Goal: Use online tool/utility: Utilize a website feature to perform a specific function

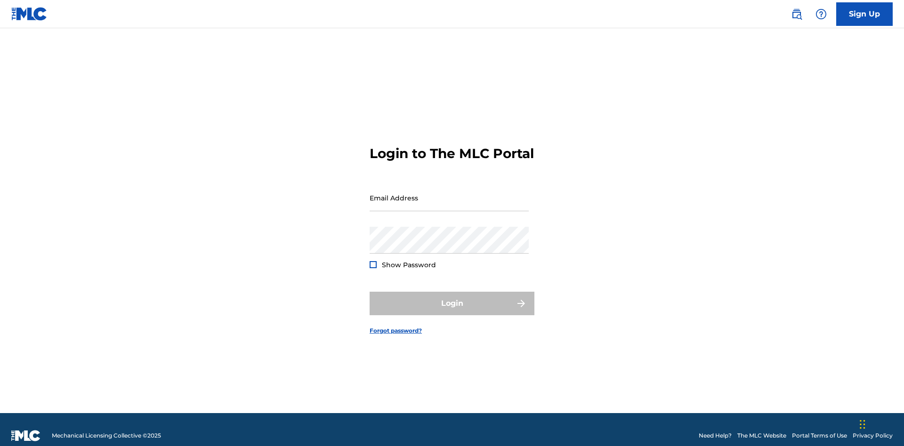
scroll to position [12, 0]
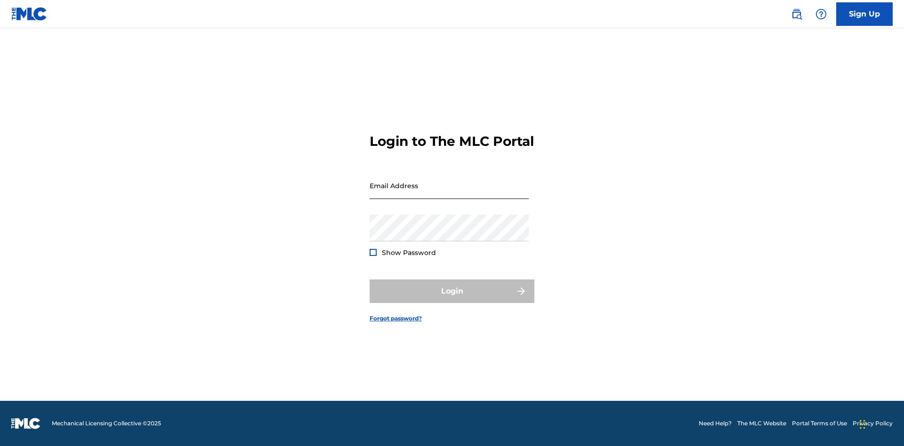
click at [449, 193] on input "Email Address" at bounding box center [448, 185] width 159 height 27
type input "Duke.McTesterson@gmail.com"
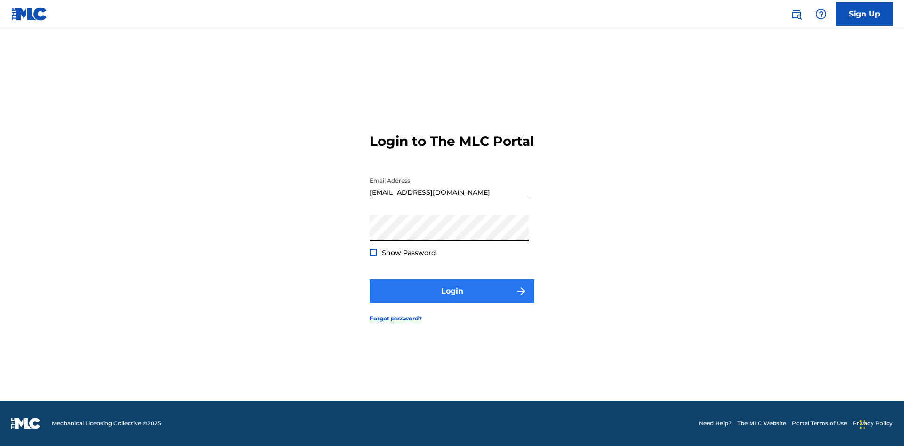
click at [452, 299] on button "Login" at bounding box center [451, 292] width 165 height 24
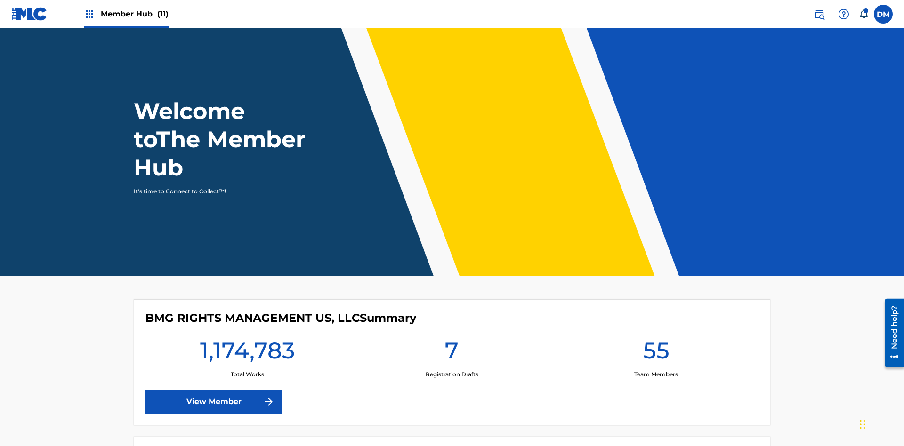
scroll to position [40, 0]
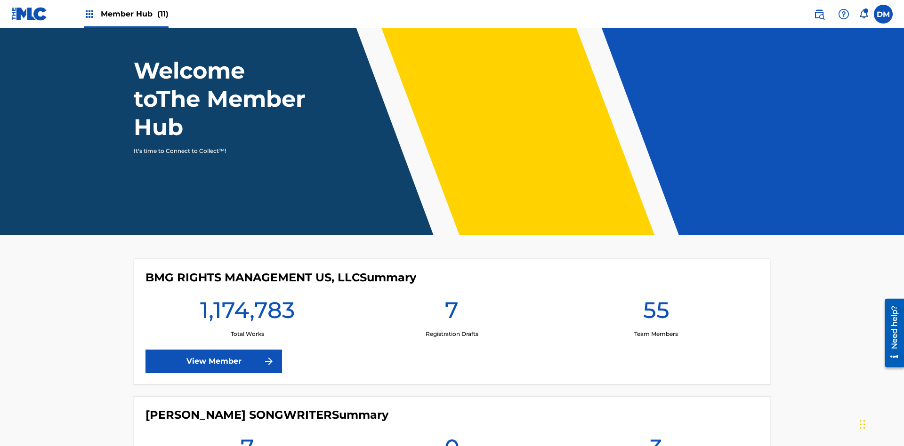
click at [126, 14] on span "Member Hub (11)" at bounding box center [135, 13] width 68 height 11
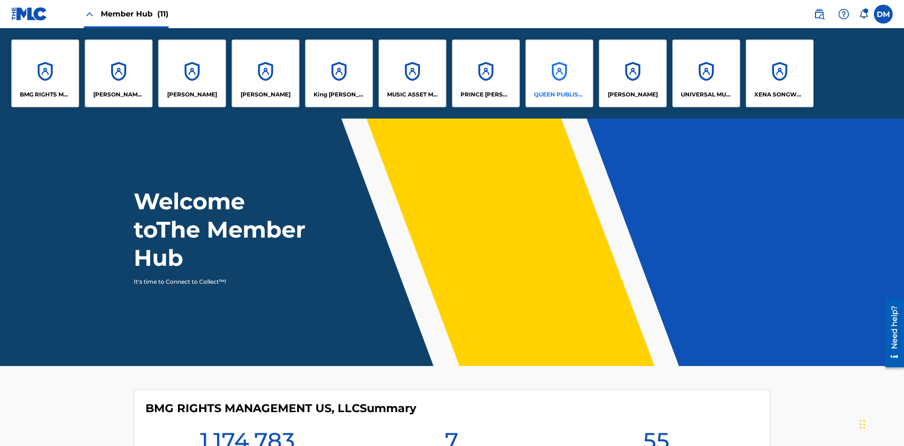
click at [559, 95] on p "QUEEN PUBLISHA" at bounding box center [559, 94] width 51 height 8
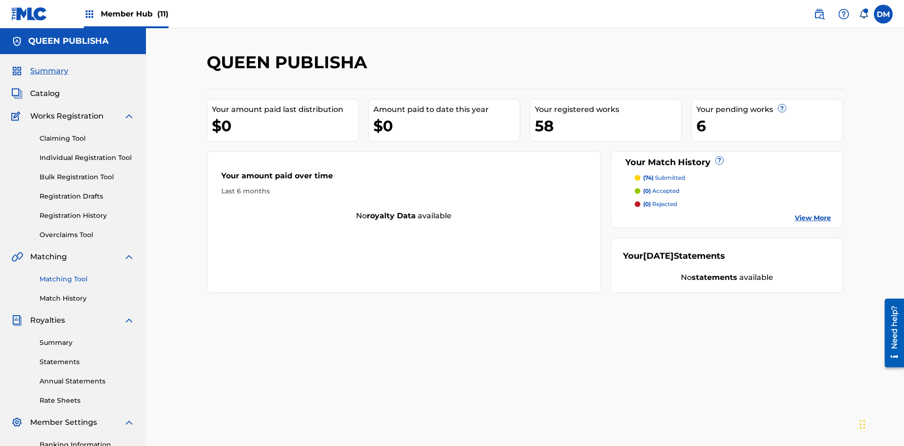
click at [87, 274] on link "Matching Tool" at bounding box center [87, 279] width 95 height 10
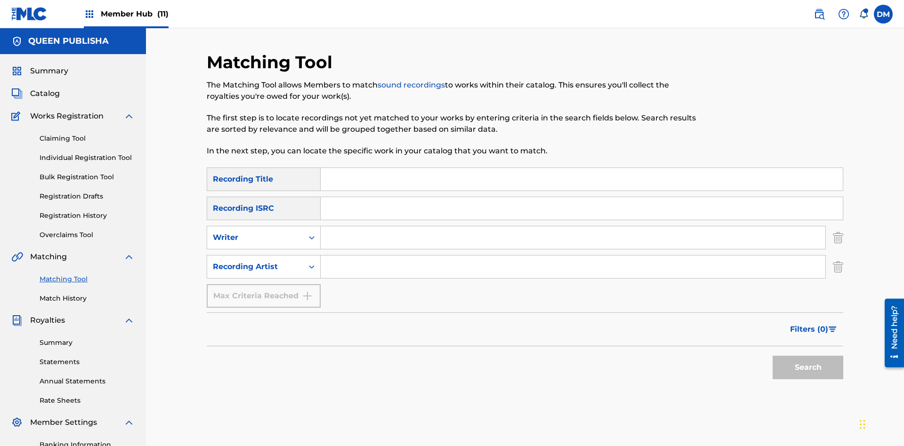
click at [581, 168] on input "Search Form" at bounding box center [581, 179] width 522 height 23
type input "The"
click at [808, 356] on button "Search" at bounding box center [807, 368] width 71 height 24
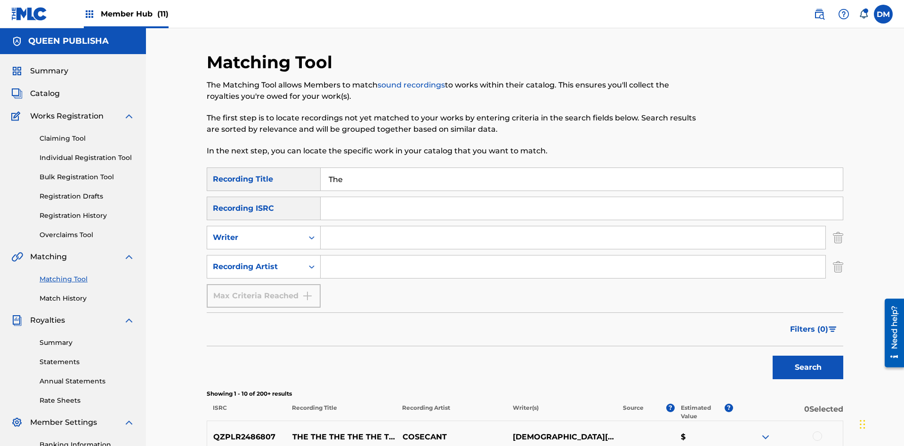
click at [816, 432] on div at bounding box center [816, 436] width 9 height 9
click at [661, 369] on button "Match 2 Groups" at bounding box center [661, 370] width 104 height 24
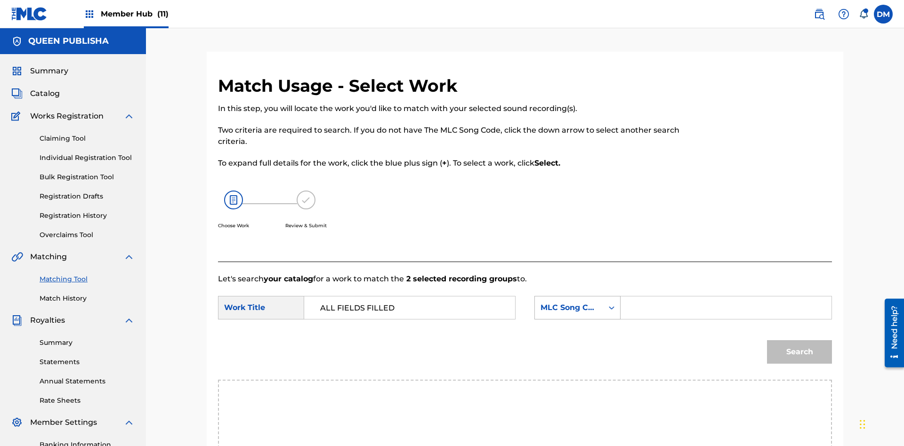
type input "ALL FIELDS FILLED"
click at [577, 302] on div "MLC Song Code" at bounding box center [568, 307] width 57 height 11
click at [577, 343] on div "ISWC" at bounding box center [577, 355] width 85 height 24
click at [799, 340] on button "Search" at bounding box center [799, 352] width 65 height 24
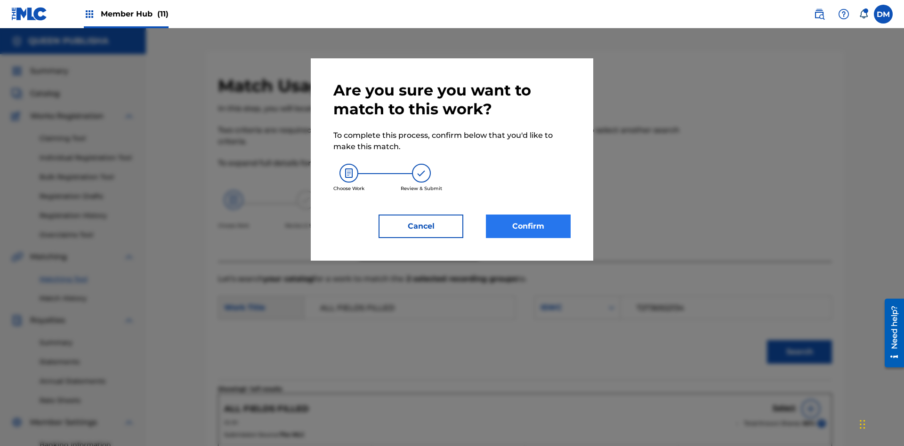
click at [528, 226] on button "Confirm" at bounding box center [528, 227] width 85 height 24
